Goal: Task Accomplishment & Management: Complete application form

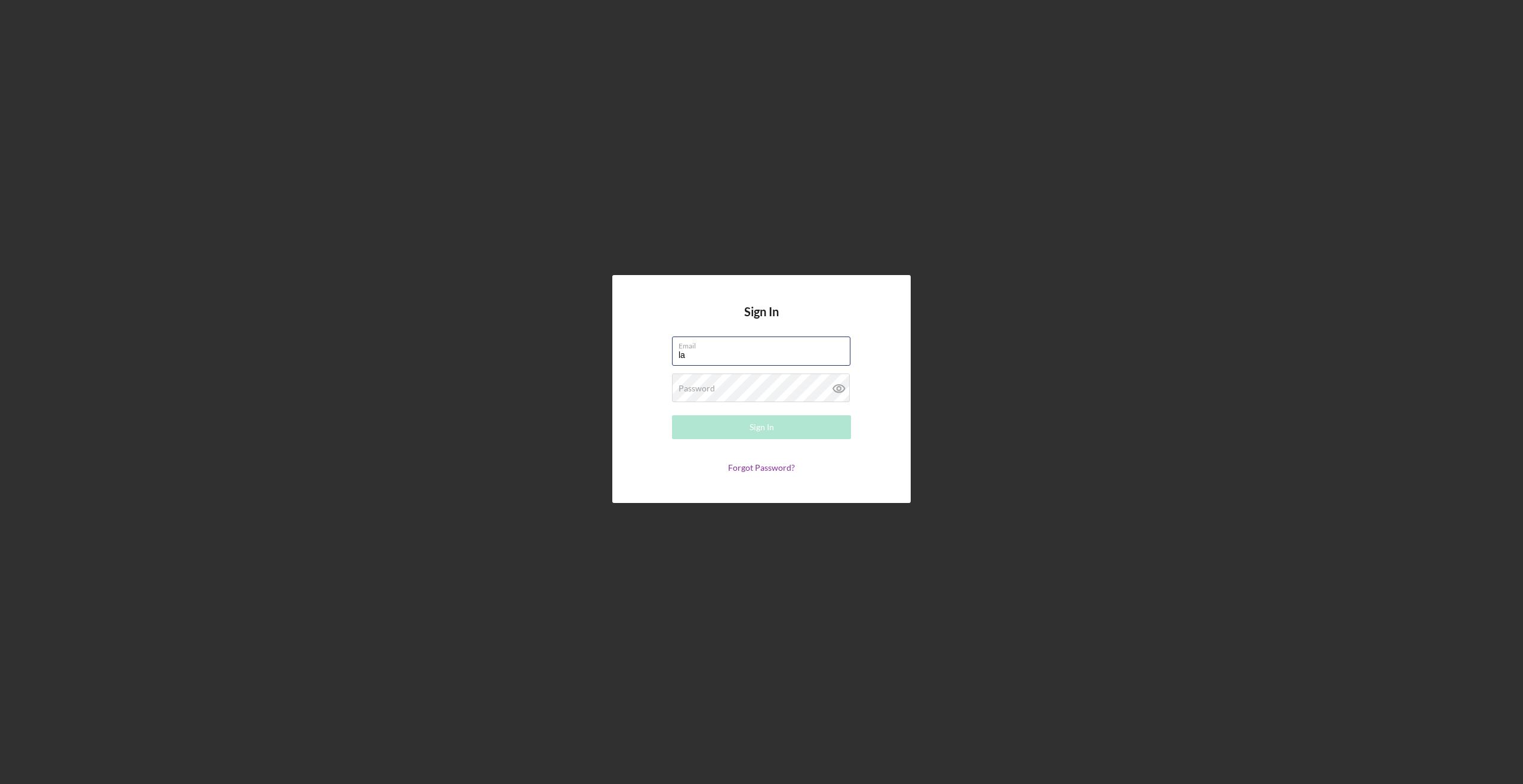
type input "[EMAIL_ADDRESS][DOMAIN_NAME]"
click at [695, 389] on label "Password" at bounding box center [696, 388] width 36 height 10
click at [672, 415] on button "Sign In" at bounding box center [762, 427] width 179 height 24
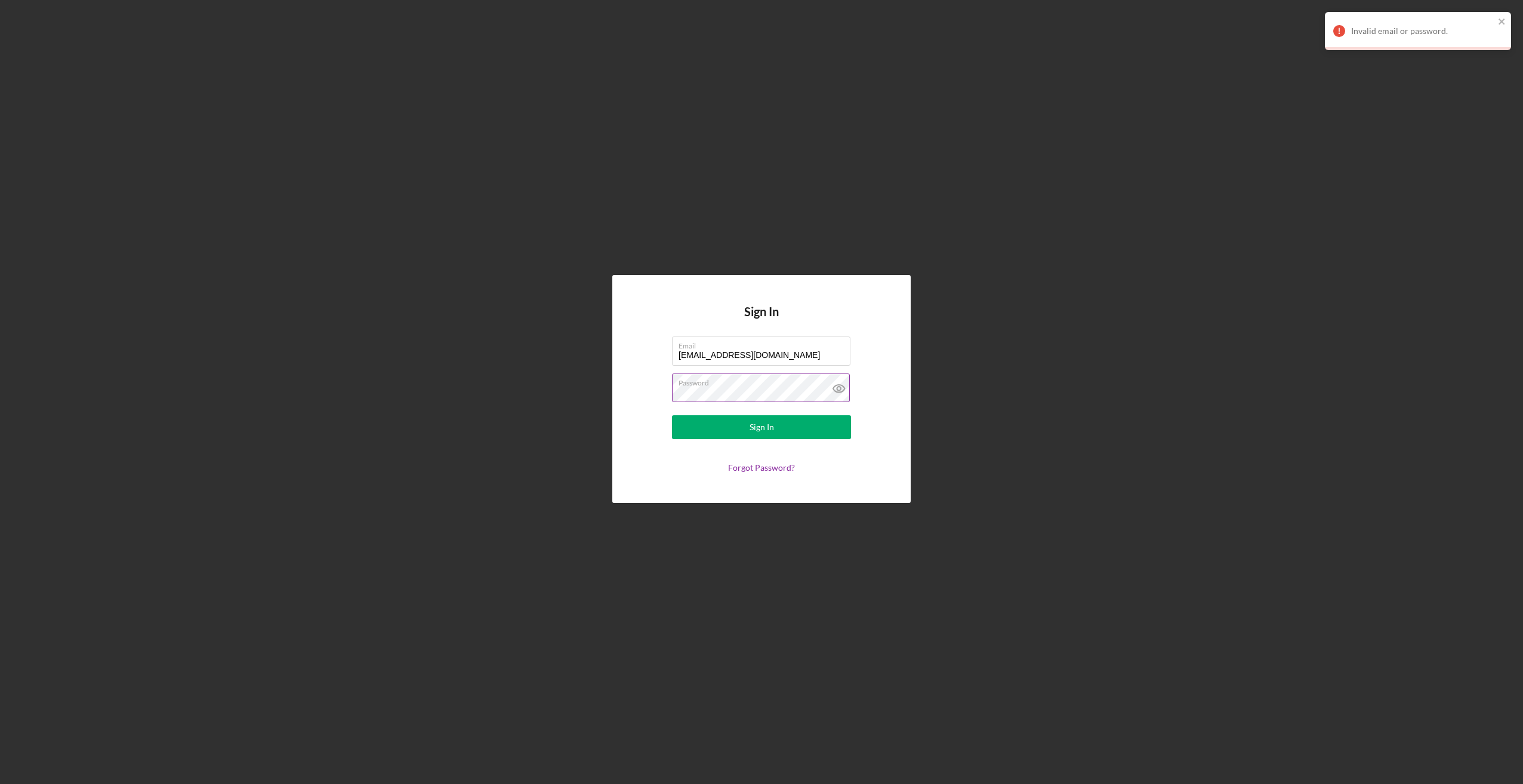
click at [841, 392] on icon at bounding box center [839, 388] width 30 height 30
click at [672, 415] on button "Sign In" at bounding box center [762, 427] width 179 height 24
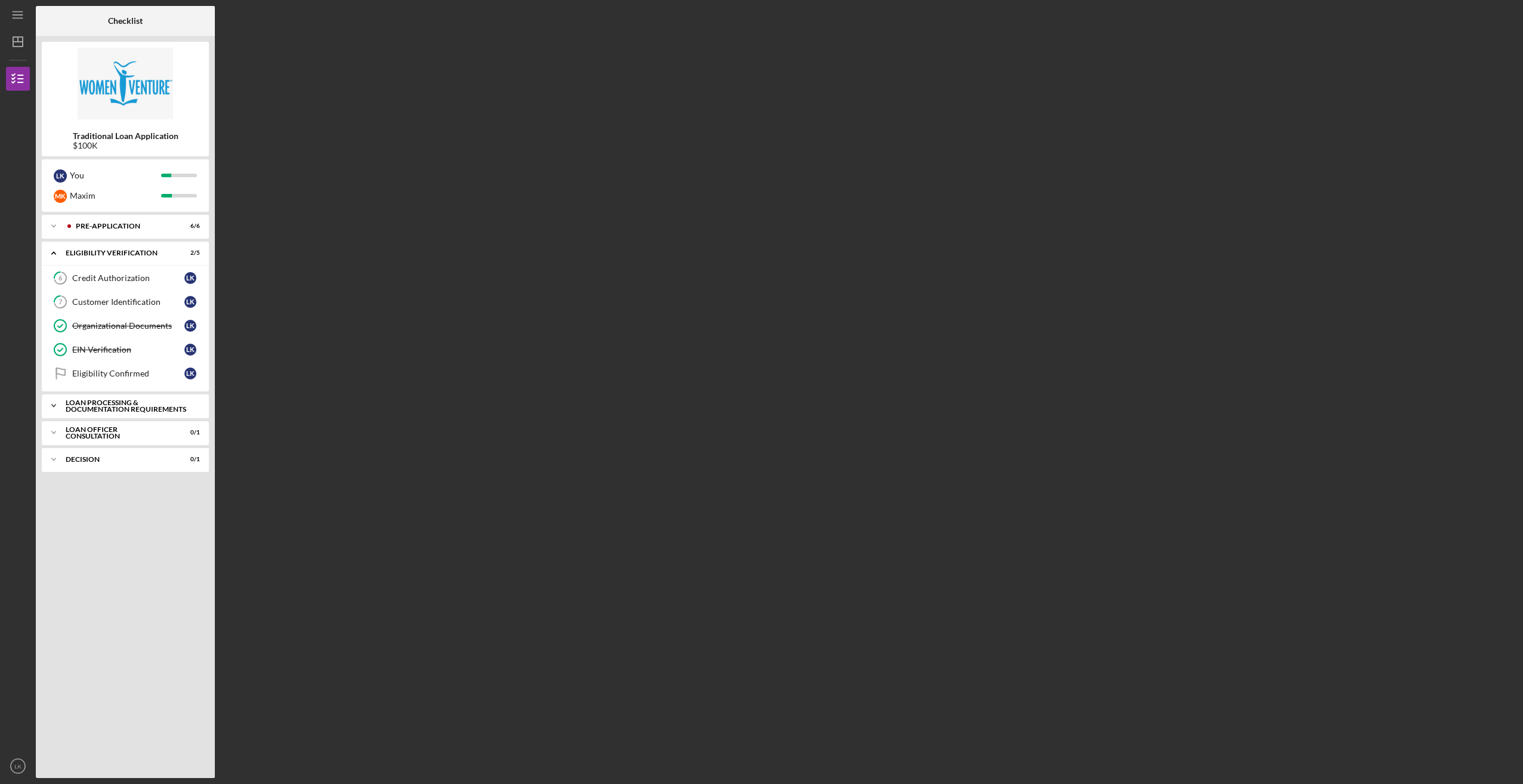
click at [121, 404] on div "Loan Processing & Documentation Requirements" at bounding box center [130, 406] width 128 height 14
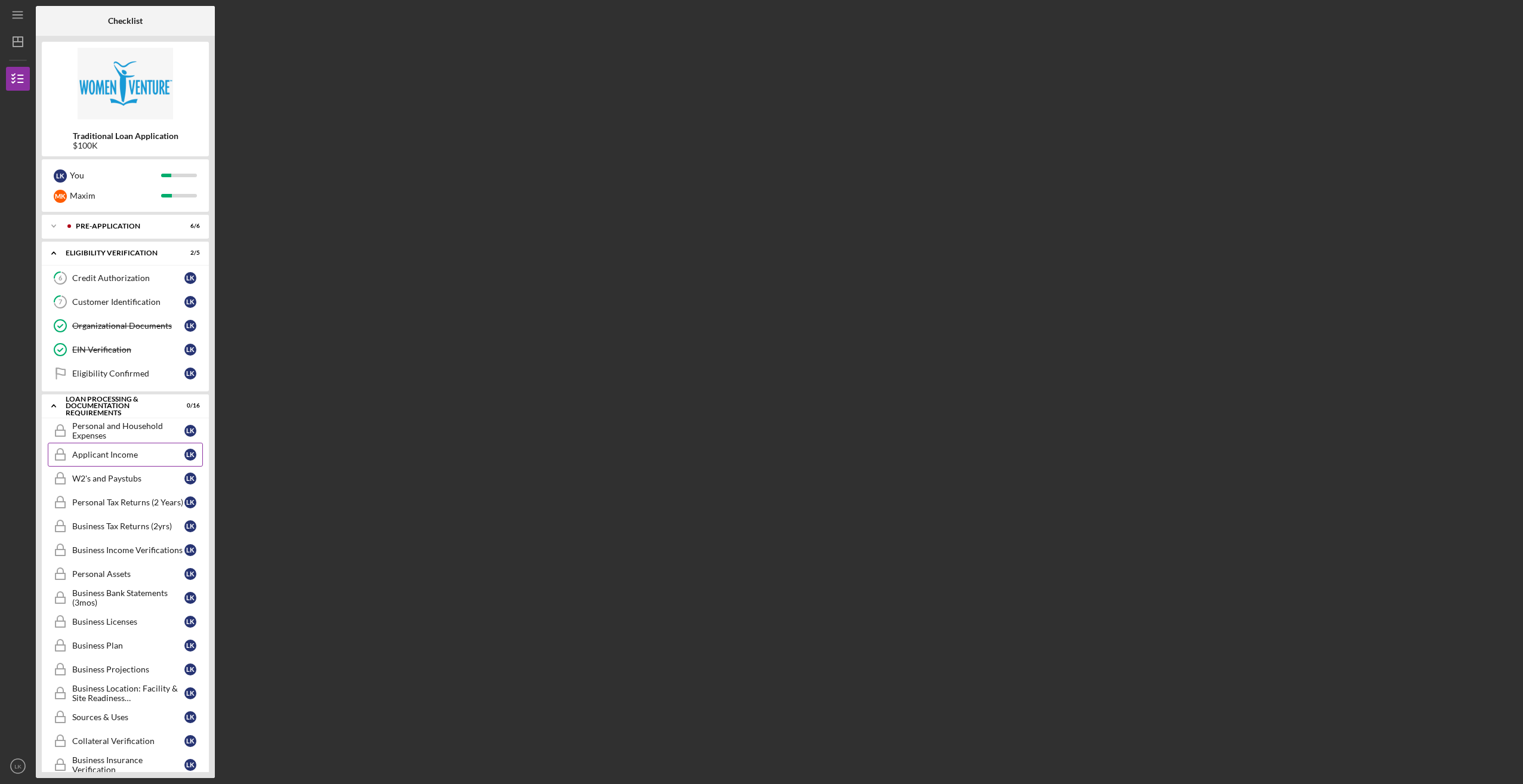
click at [130, 443] on link "Applicant Income Applicant Income L K" at bounding box center [125, 455] width 156 height 24
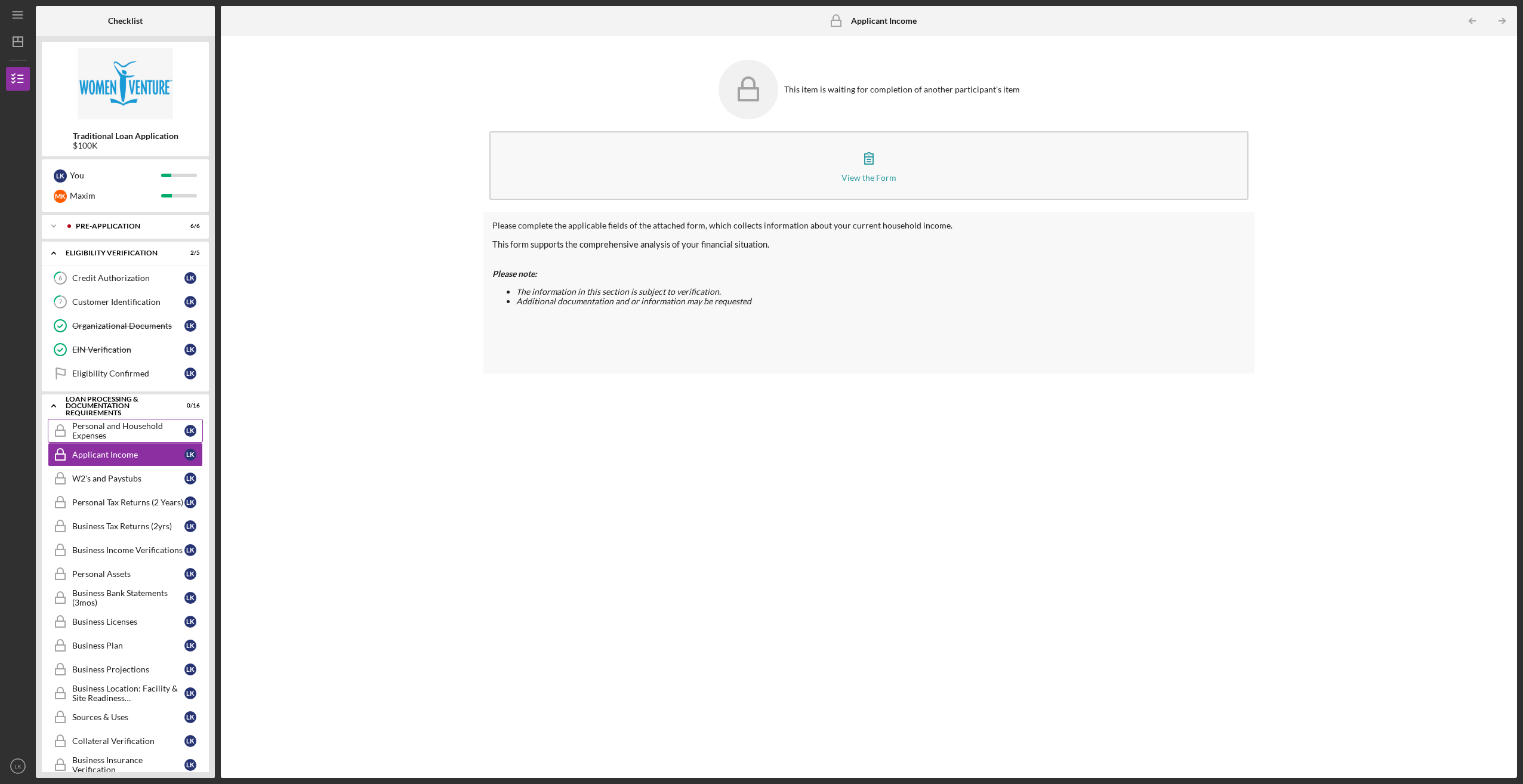
click at [133, 429] on div "Personal and Household Expenses" at bounding box center [128, 431] width 112 height 19
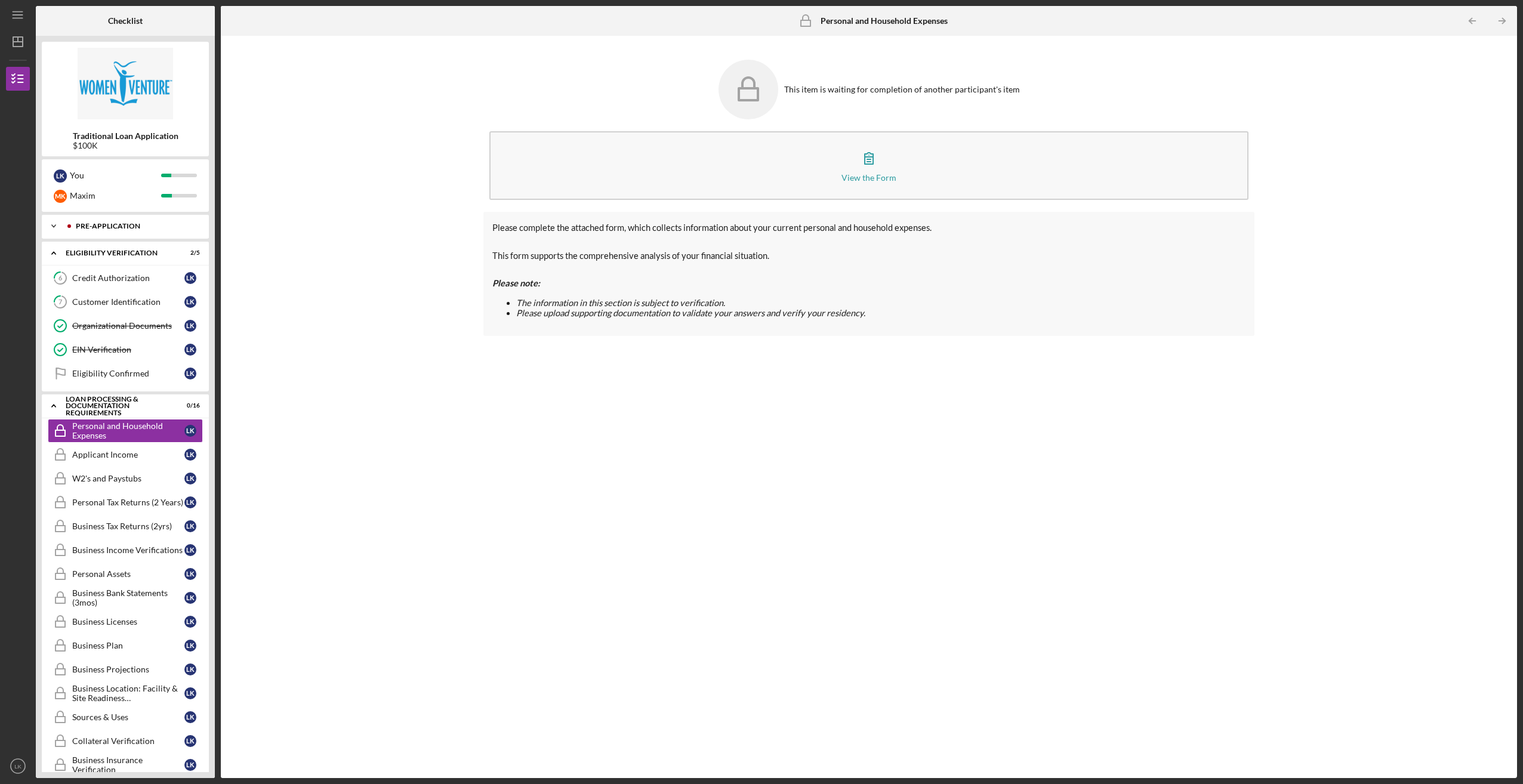
click at [79, 224] on div "Pre-Application" at bounding box center [135, 227] width 119 height 7
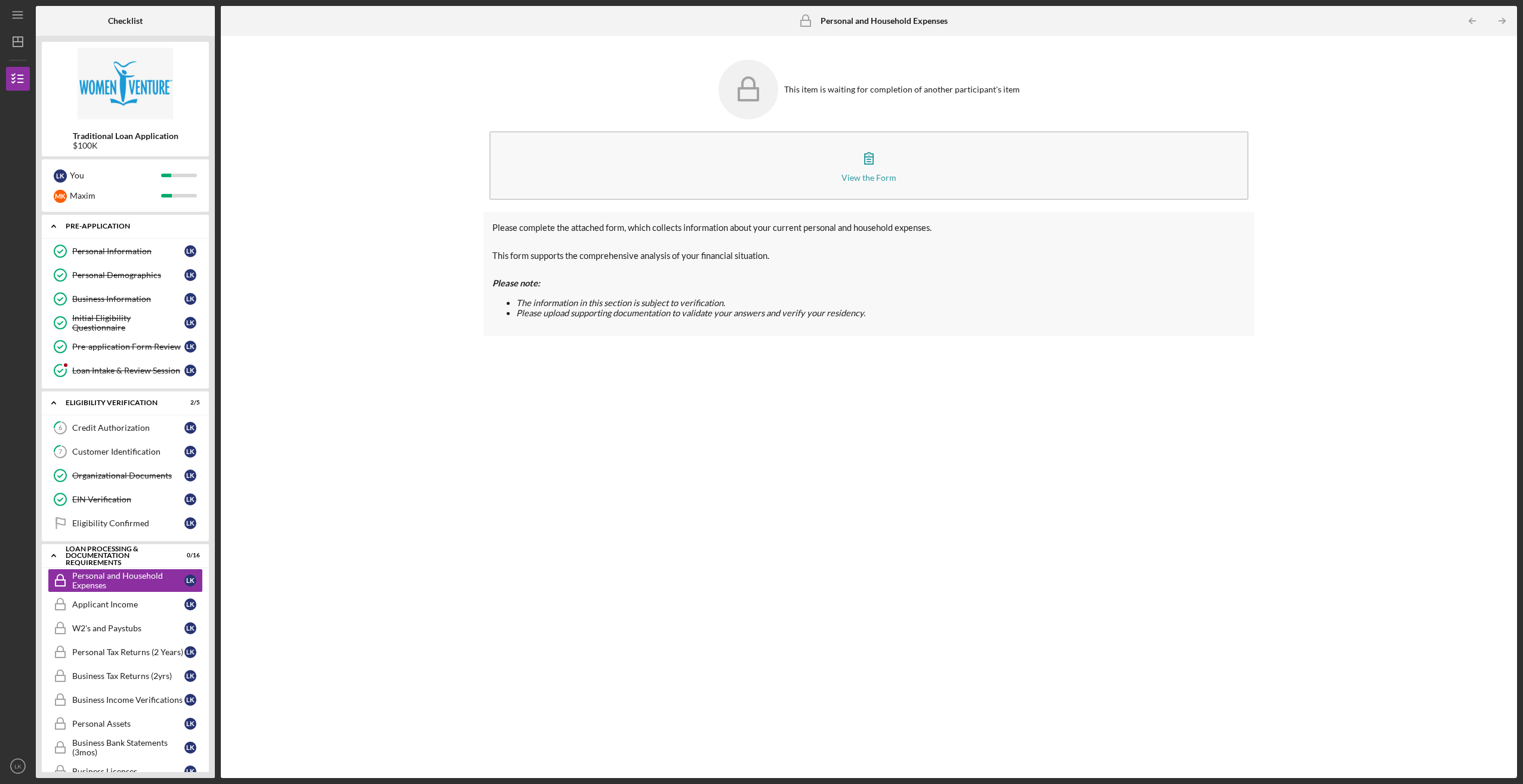
click at [79, 224] on div "Pre-Application" at bounding box center [130, 227] width 128 height 7
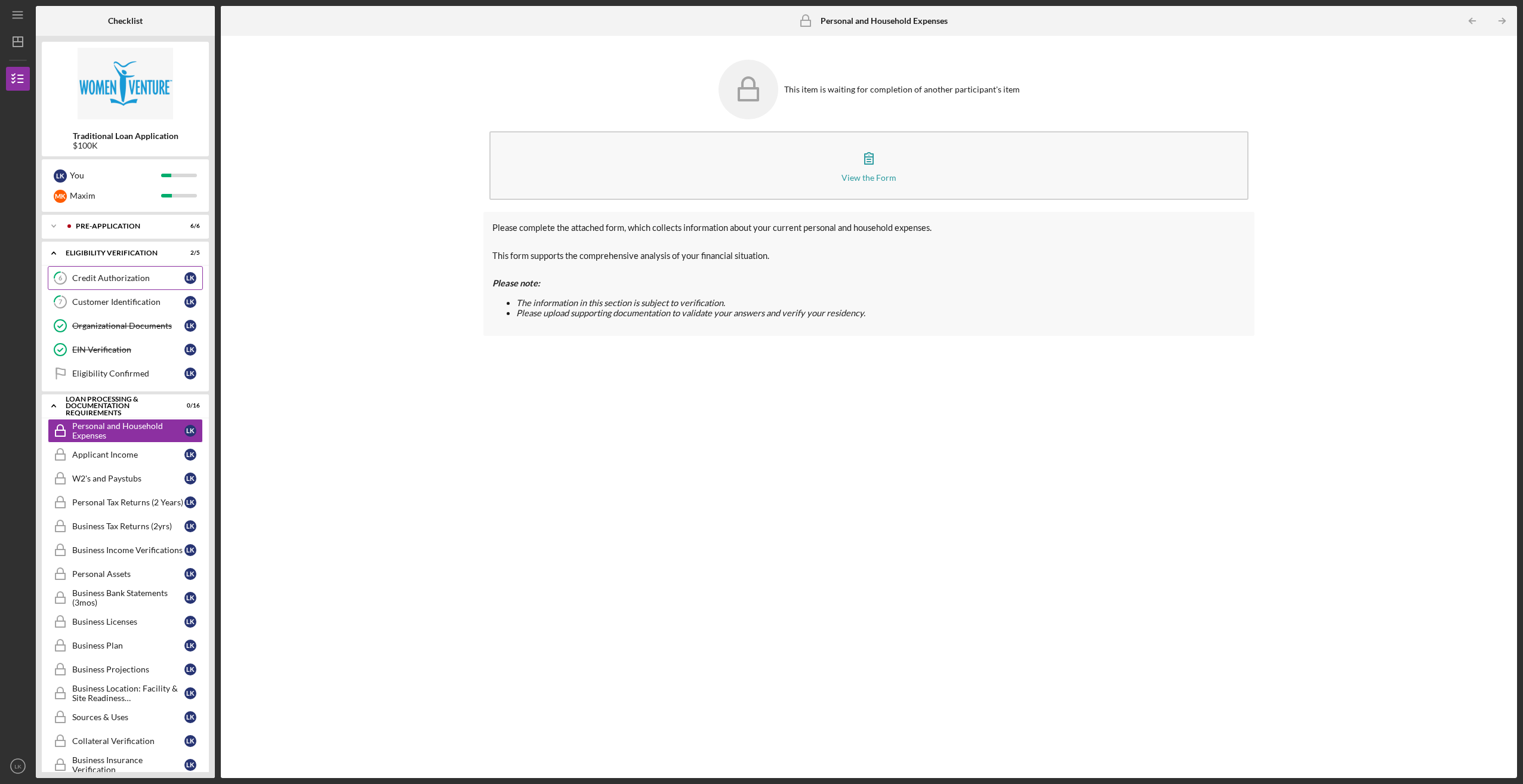
click at [75, 281] on div "Credit Authorization" at bounding box center [128, 278] width 112 height 10
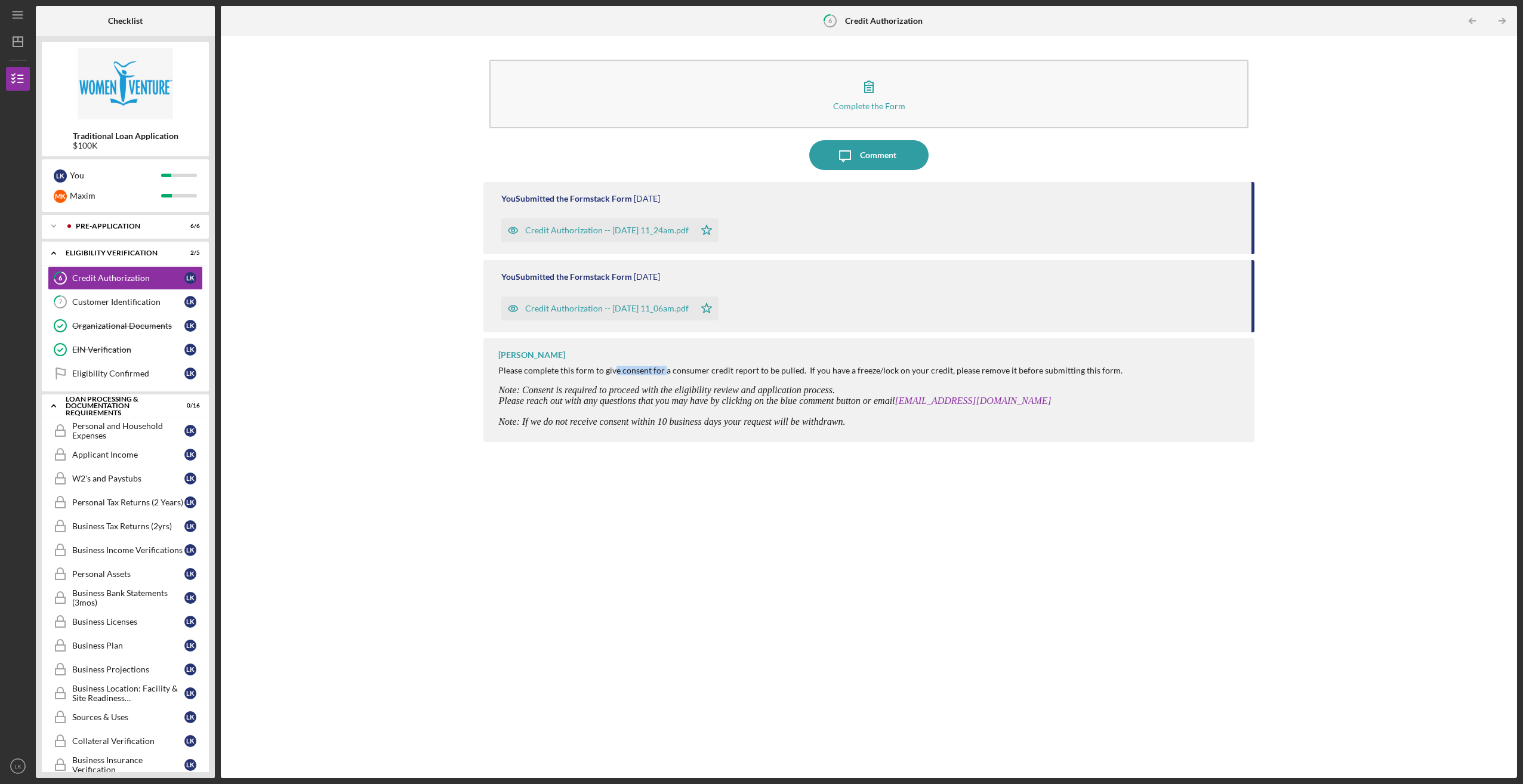
drag, startPoint x: 616, startPoint y: 375, endPoint x: 664, endPoint y: 374, distance: 48.0
click at [664, 374] on div "Please complete this form to give consent for a consumer credit report to be pu…" at bounding box center [810, 370] width 624 height 10
click at [933, 427] on div "[PERSON_NAME] Please complete this form to give consent for a consumer credit r…" at bounding box center [869, 390] width 770 height 104
drag, startPoint x: 543, startPoint y: 376, endPoint x: 582, endPoint y: 376, distance: 39.0
click at [582, 376] on div at bounding box center [810, 380] width 624 height 10
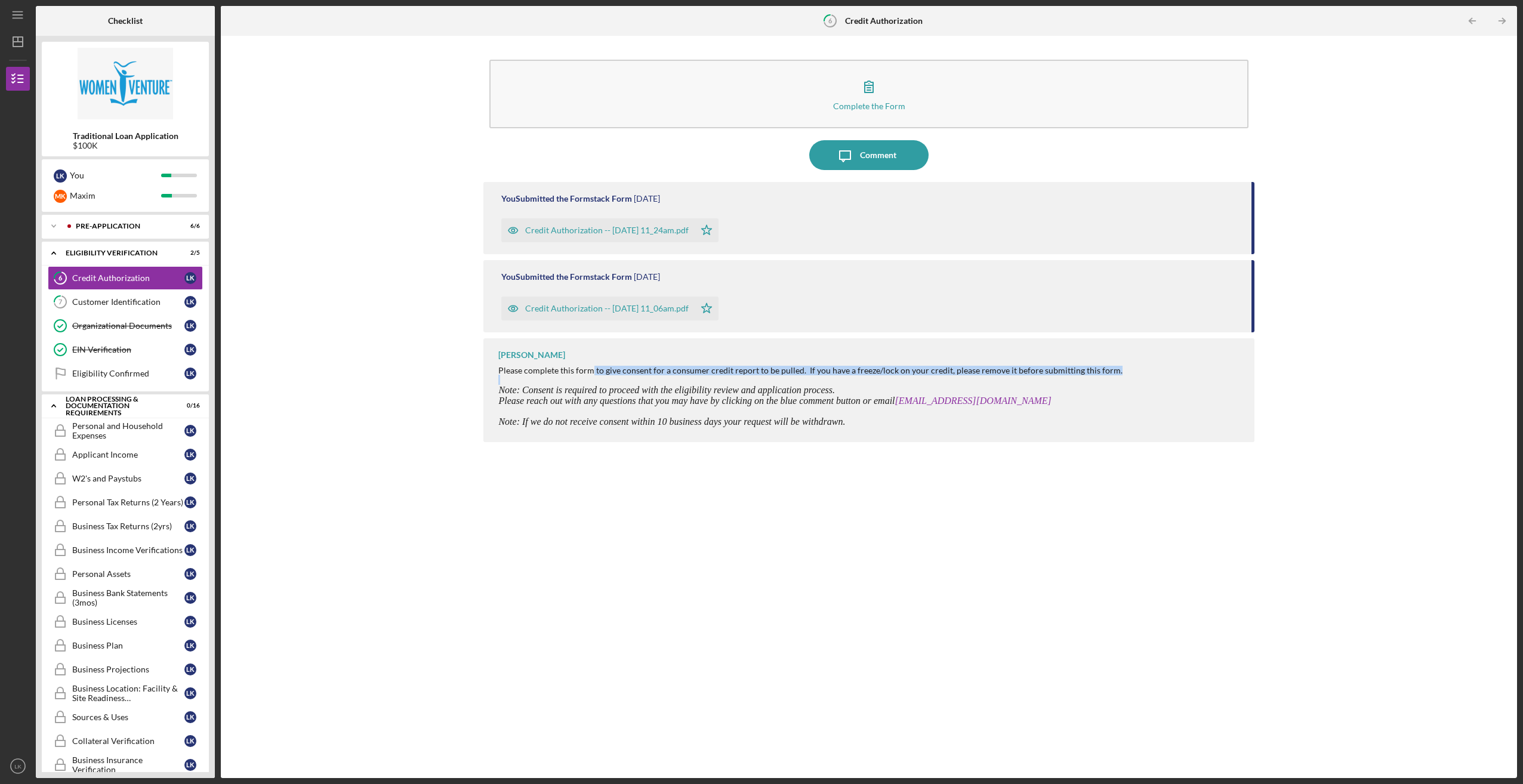
drag, startPoint x: 593, startPoint y: 371, endPoint x: 807, endPoint y: 378, distance: 214.1
click at [807, 378] on div "Please complete this form to give consent for a consumer credit report to be pu…" at bounding box center [810, 396] width 624 height 61
drag, startPoint x: 807, startPoint y: 378, endPoint x: 818, endPoint y: 387, distance: 14.2
click at [818, 387] on span "Note: Consent is required to proceed with the eligibility review and applicatio…" at bounding box center [667, 390] width 336 height 10
drag, startPoint x: 859, startPoint y: 401, endPoint x: 890, endPoint y: 401, distance: 31.0
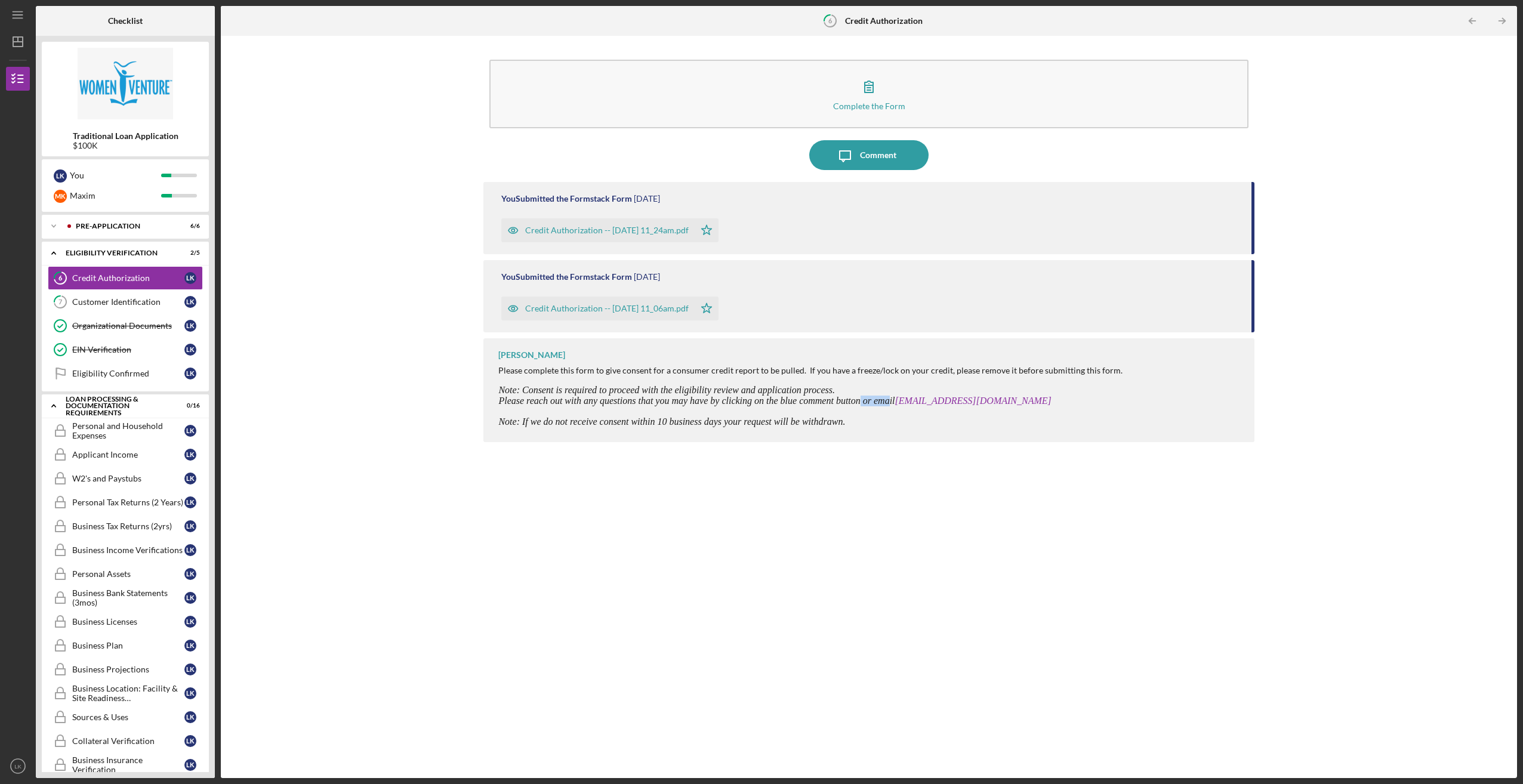
click at [890, 401] on span "Please reach out with any questions that you may have by clicking on the blue c…" at bounding box center [779, 401] width 560 height 10
drag, startPoint x: 890, startPoint y: 401, endPoint x: 635, endPoint y: 419, distance: 255.6
click at [635, 419] on span "Note: If we do not receive consent within 10 business days your request will be…" at bounding box center [672, 421] width 347 height 10
click at [820, 430] on div "[PERSON_NAME] Please complete this form to give consent for a consumer credit r…" at bounding box center [869, 390] width 770 height 104
drag, startPoint x: 1133, startPoint y: 649, endPoint x: 1132, endPoint y: 637, distance: 12.0
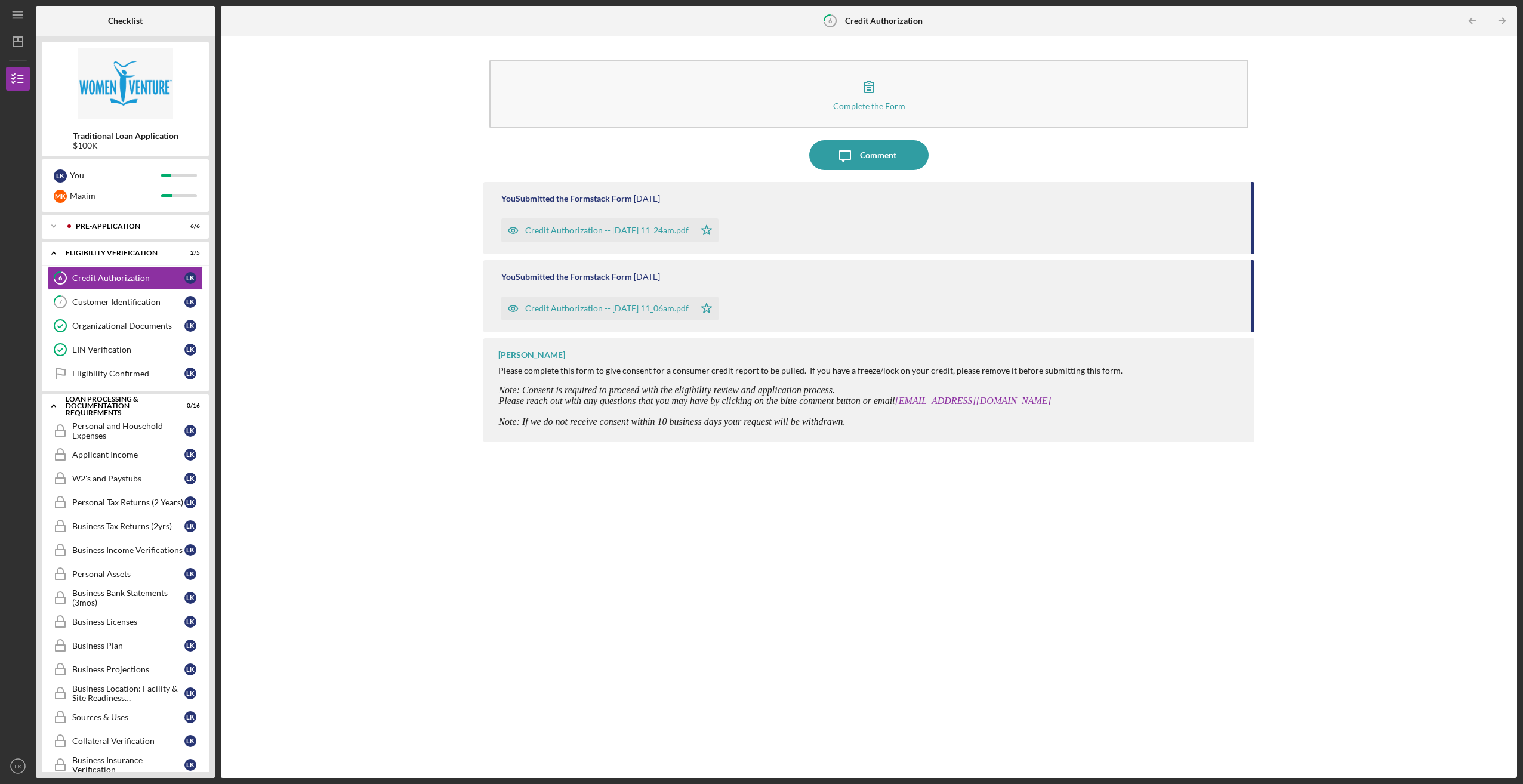
click at [1133, 640] on div "You Submitted the Formstack Form [DATE] Credit Authorization -- [DATE] 11_24am.…" at bounding box center [869, 471] width 770 height 578
